Goal: Information Seeking & Learning: Learn about a topic

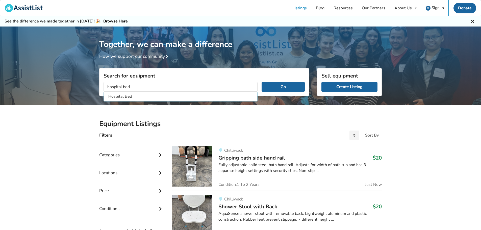
type input "hospital bed"
click at [261, 82] on button "Go" at bounding box center [282, 87] width 43 height 10
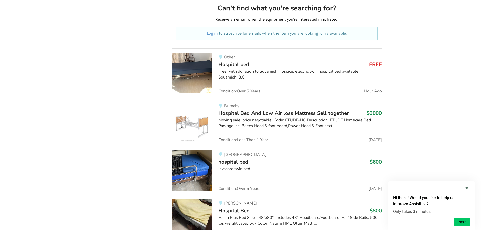
scroll to position [303, 0]
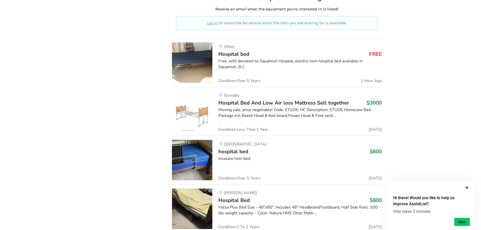
click at [255, 63] on div "Free, with donation to Squamish Hospice, electric twin hospital bed available i…" at bounding box center [299, 64] width 163 height 12
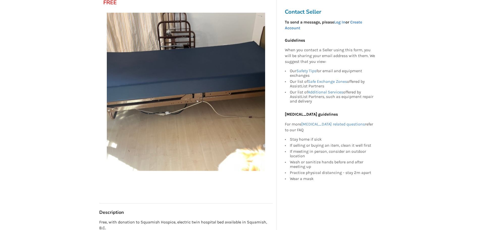
scroll to position [50, 0]
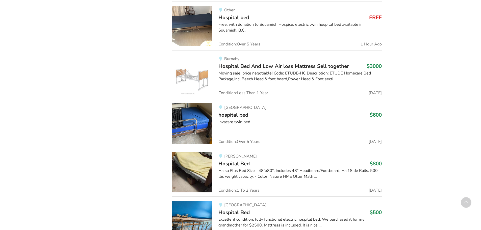
scroll to position [353, 0]
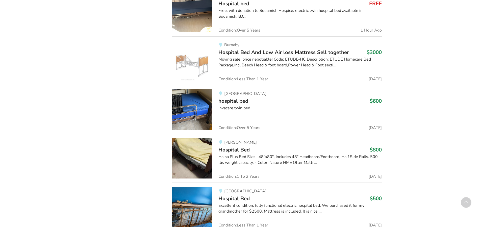
click at [277, 102] on h3 "hospital bed $600" at bounding box center [299, 101] width 163 height 7
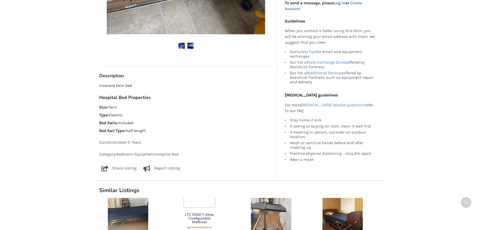
scroll to position [278, 0]
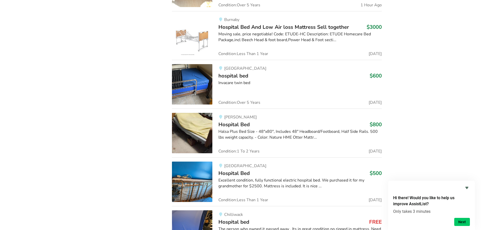
scroll to position [404, 0]
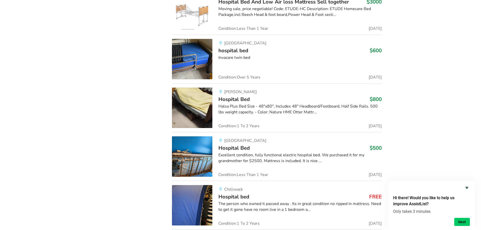
click at [269, 111] on div "Halsa Plus Bed Size - 48"x80", Includes 48" Headboard/Footboard, Half Side Rail…" at bounding box center [299, 109] width 163 height 12
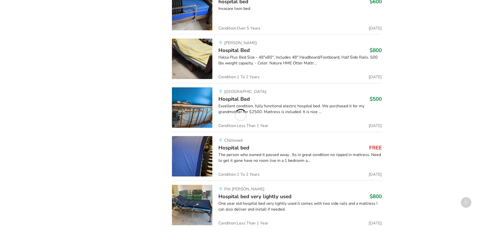
scroll to position [454, 0]
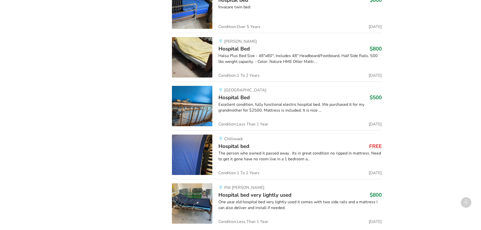
click at [284, 107] on div "Excellent condition, fully functional electric hospital bed. We purchased it fo…" at bounding box center [299, 108] width 163 height 12
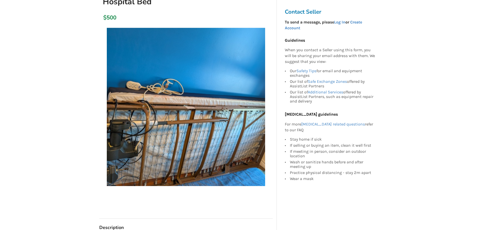
scroll to position [76, 0]
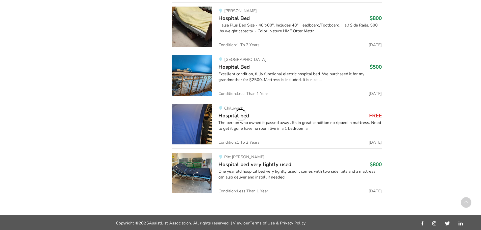
scroll to position [485, 0]
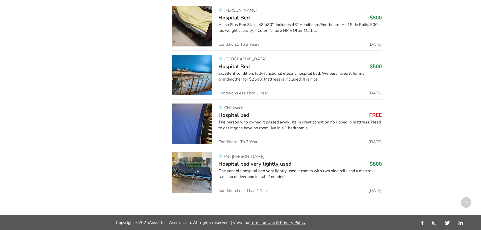
click at [281, 122] on div "The person who owned it passed away . Its in great condition no ripped in mattr…" at bounding box center [299, 125] width 163 height 12
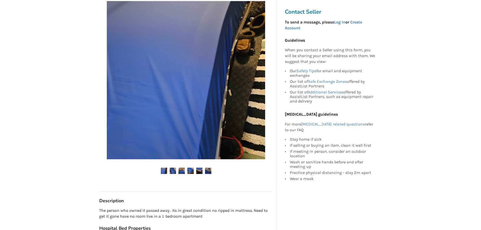
scroll to position [126, 0]
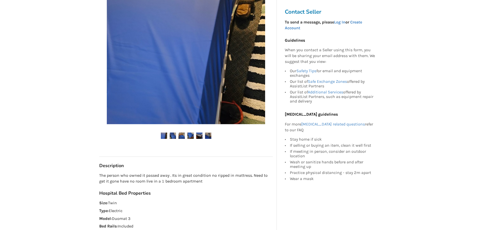
click at [173, 135] on img at bounding box center [173, 135] width 6 height 6
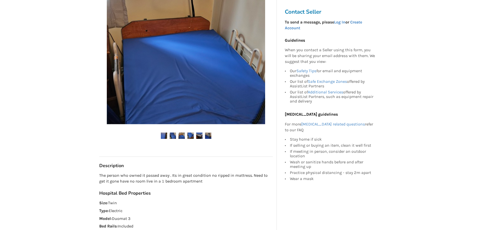
click at [180, 136] on img at bounding box center [181, 135] width 6 height 6
click at [192, 135] on img at bounding box center [190, 135] width 6 height 6
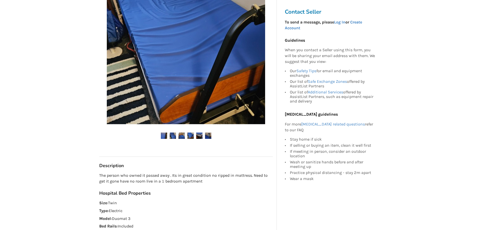
click at [199, 134] on img at bounding box center [199, 135] width 6 height 6
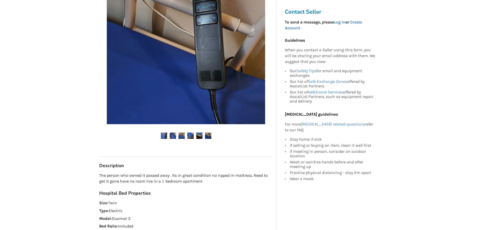
click at [206, 134] on img at bounding box center [208, 135] width 6 height 6
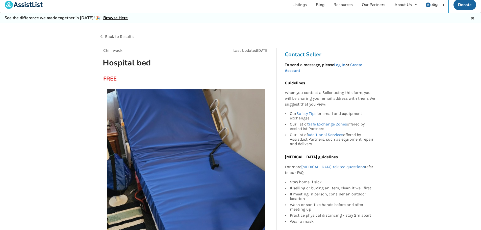
scroll to position [0, 0]
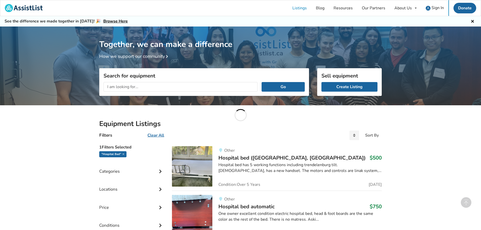
scroll to position [485, 0]
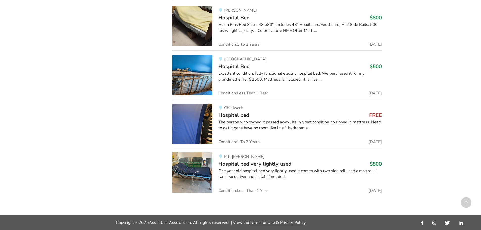
click at [246, 166] on span "Hospital bed very lightly used" at bounding box center [254, 163] width 73 height 7
